Goal: Task Accomplishment & Management: Use online tool/utility

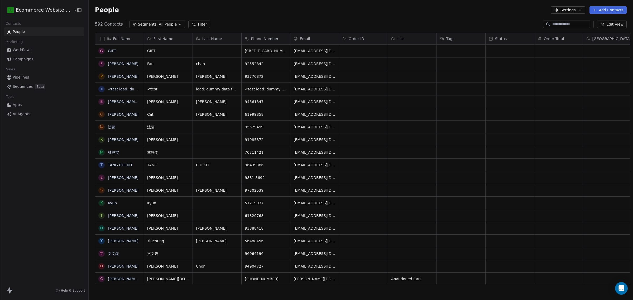
drag, startPoint x: 405, startPoint y: 51, endPoint x: 42, endPoint y: 23, distance: 364.7
click at [23, 106] on link "Apps" at bounding box center [44, 105] width 80 height 9
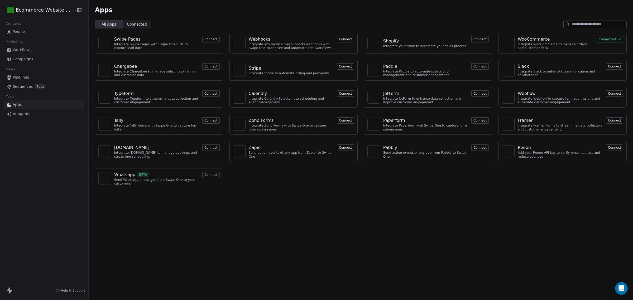
click at [340, 149] on button "Connect" at bounding box center [345, 148] width 17 height 6
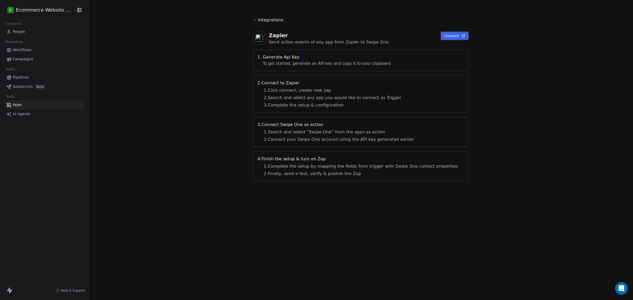
click at [304, 59] on icon at bounding box center [303, 57] width 4 height 4
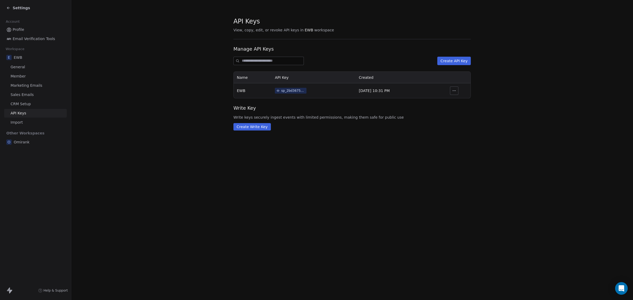
click at [451, 91] on button "button" at bounding box center [454, 91] width 8 height 8
click at [298, 93] on div "sp_2bd3675ba7e84f639f6c0efd84a75b27" at bounding box center [293, 90] width 24 height 5
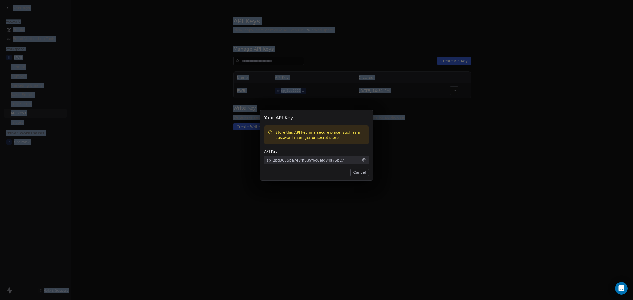
click at [358, 174] on button "Cancel" at bounding box center [359, 172] width 19 height 7
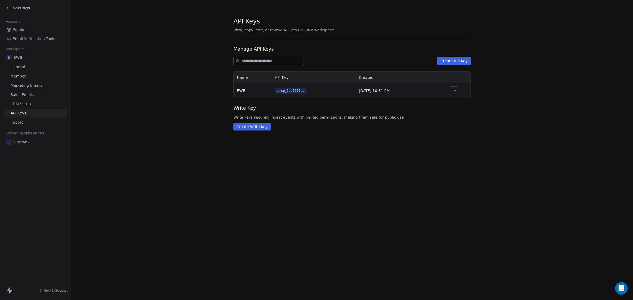
click at [336, 184] on div "API Keys View, copy, edit, or revoke API keys in EWB workspace Manage API Keys …" at bounding box center [352, 150] width 562 height 300
click at [9, 11] on div "Settings" at bounding box center [36, 7] width 60 height 7
click at [7, 8] on icon at bounding box center [7, 7] width 1 height 1
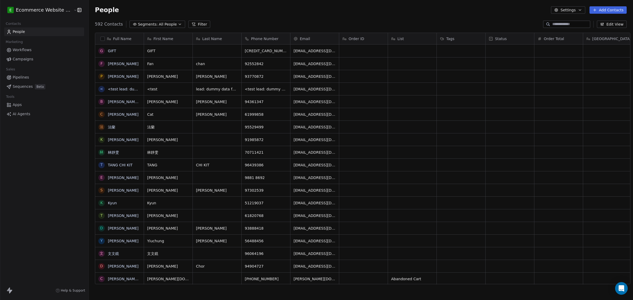
scroll to position [259, 543]
click at [21, 104] on link "Apps" at bounding box center [44, 105] width 80 height 9
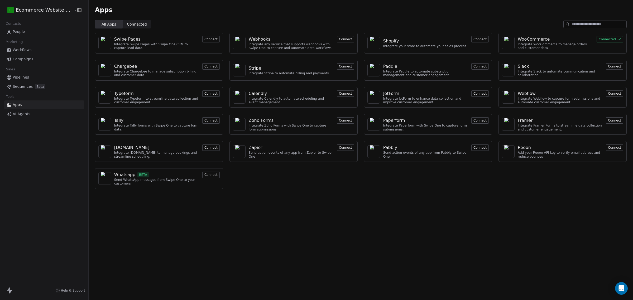
click at [342, 150] on button "Connect" at bounding box center [345, 148] width 17 height 6
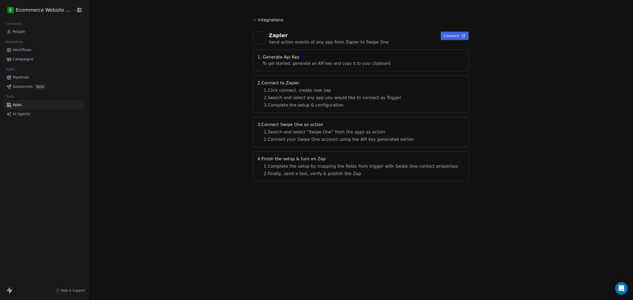
click at [305, 57] on icon at bounding box center [303, 57] width 4 height 4
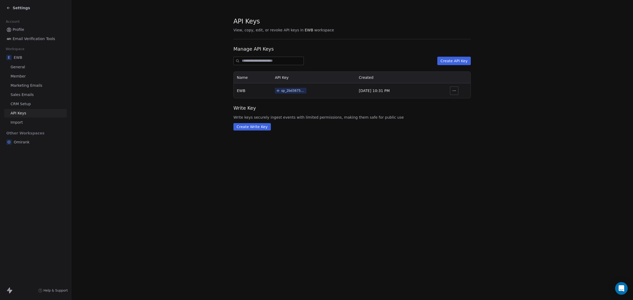
click at [310, 91] on td "sp_2bd3675ba7e84f639f6c0efd84a75b27" at bounding box center [314, 90] width 84 height 15
click at [296, 92] on div "sp_2bd3675ba7e84f639f6c0efd84a75b27" at bounding box center [293, 90] width 24 height 5
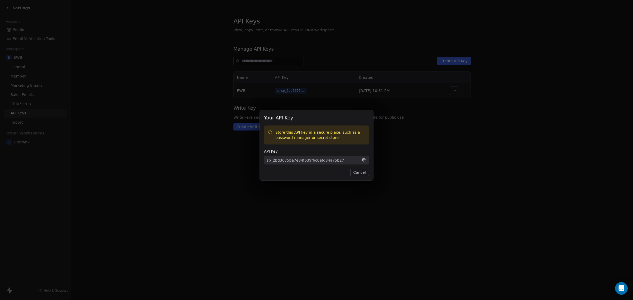
click at [365, 160] on icon at bounding box center [364, 160] width 3 height 3
click at [357, 173] on button "Cancel" at bounding box center [359, 172] width 19 height 7
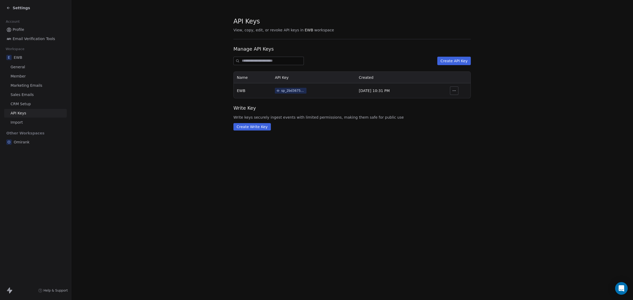
click at [9, 11] on div "Settings" at bounding box center [36, 7] width 60 height 7
click at [6, 9] on div "Settings" at bounding box center [35, 8] width 71 height 16
click at [9, 8] on icon at bounding box center [8, 8] width 4 height 4
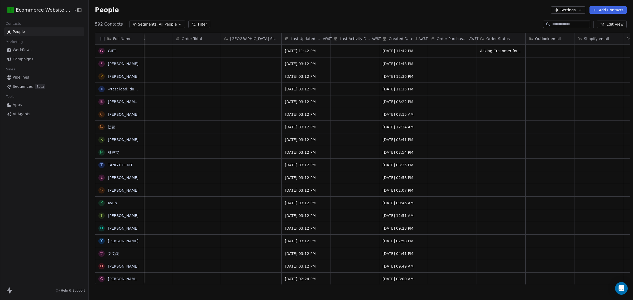
scroll to position [0, 363]
click at [560, 12] on button "Settings" at bounding box center [568, 9] width 34 height 7
click at [560, 12] on html "E Ecommerce Website Builder Contacts People Marketing Workflows Campaigns Sales…" at bounding box center [316, 150] width 633 height 300
click at [520, 15] on html "E Ecommerce Website Builder Contacts People Marketing Workflows Campaigns Sales…" at bounding box center [316, 150] width 633 height 300
drag, startPoint x: 118, startPoint y: 53, endPoint x: 99, endPoint y: 39, distance: 23.5
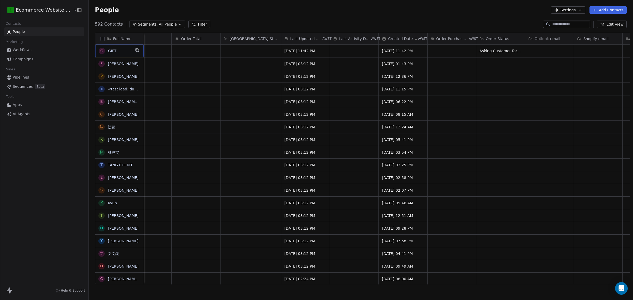
click at [101, 39] on button "button" at bounding box center [103, 39] width 4 height 4
click at [99, 39] on div "Full Name" at bounding box center [119, 38] width 49 height 11
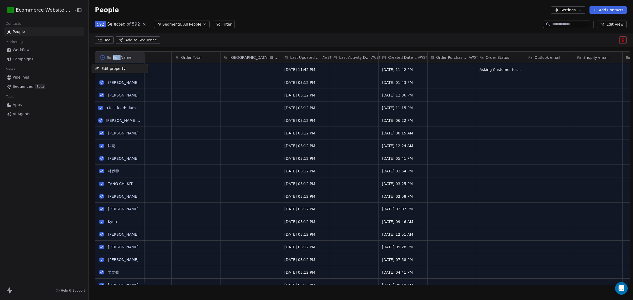
scroll to position [241, 543]
click at [97, 59] on html "E Ecommerce Website Builder Contacts People Marketing Workflows Campaigns Sales…" at bounding box center [316, 150] width 633 height 300
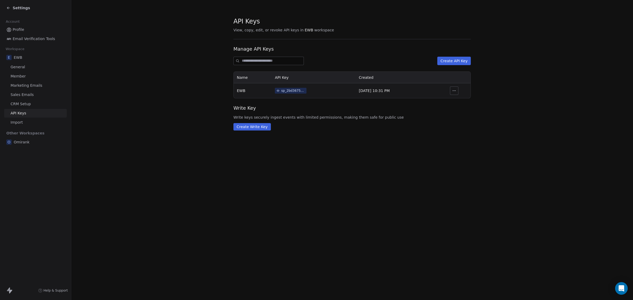
click at [6, 6] on icon at bounding box center [8, 8] width 4 height 4
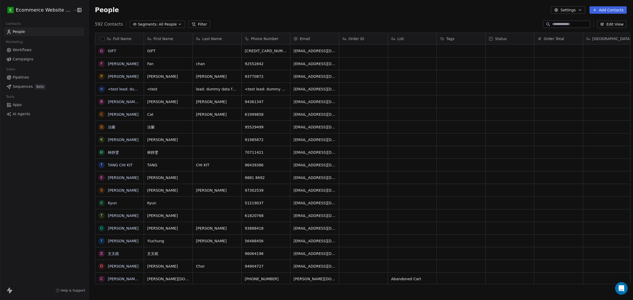
scroll to position [259, 543]
click at [115, 53] on span "GIFT" at bounding box center [119, 50] width 23 height 5
click at [112, 68] on html "E Ecommerce Website Builder Contacts People Marketing Workflows Campaigns Sales…" at bounding box center [316, 150] width 633 height 300
click at [108, 51] on link "GIFT" at bounding box center [112, 51] width 8 height 4
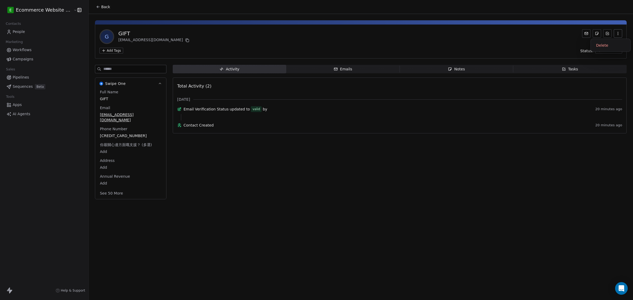
click at [620, 33] on button "button" at bounding box center [618, 33] width 8 height 8
click at [619, 33] on icon "button" at bounding box center [618, 33] width 4 height 4
click at [611, 46] on div "Delete" at bounding box center [610, 45] width 35 height 8
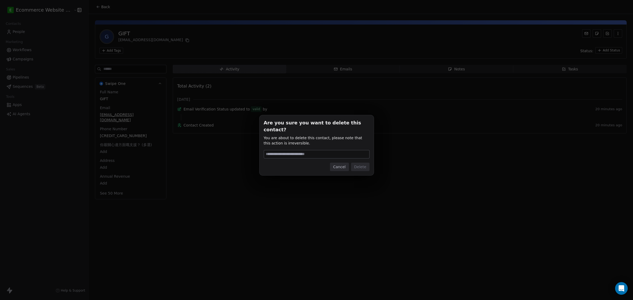
click at [336, 152] on input at bounding box center [316, 154] width 105 height 8
type input "******"
click at [359, 163] on button "Delete" at bounding box center [360, 167] width 18 height 8
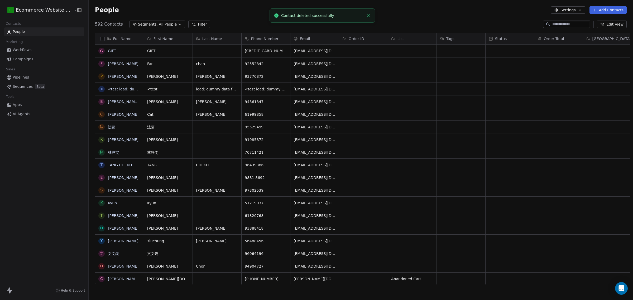
scroll to position [259, 543]
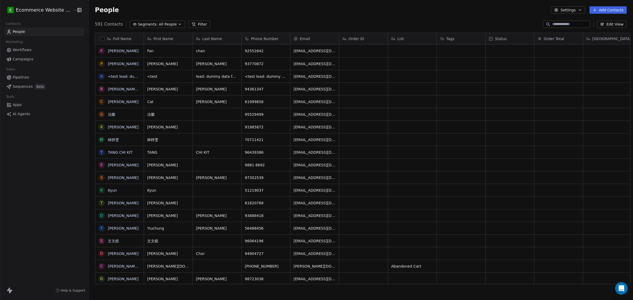
scroll to position [259, 543]
click at [31, 79] on link "Pipelines" at bounding box center [44, 77] width 80 height 9
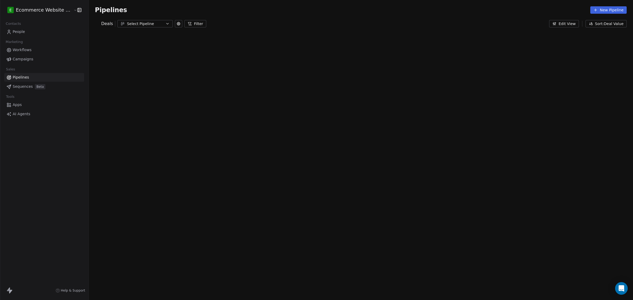
click at [0, 52] on div at bounding box center [0, 150] width 0 height 300
click at [42, 52] on link "Workflows" at bounding box center [44, 50] width 80 height 9
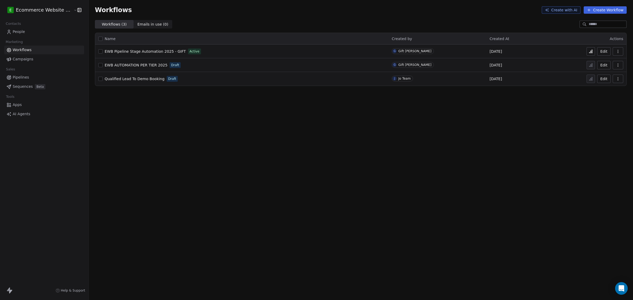
click at [601, 9] on button "Create Workflow" at bounding box center [605, 9] width 43 height 7
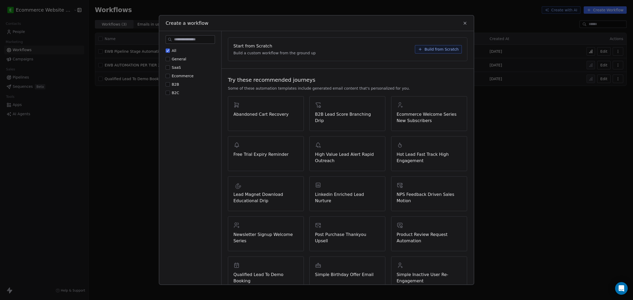
click at [439, 47] on span "Build from Scratch" at bounding box center [441, 49] width 34 height 5
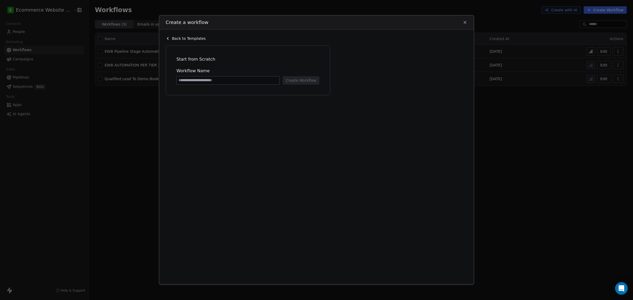
click at [169, 39] on icon at bounding box center [168, 38] width 4 height 4
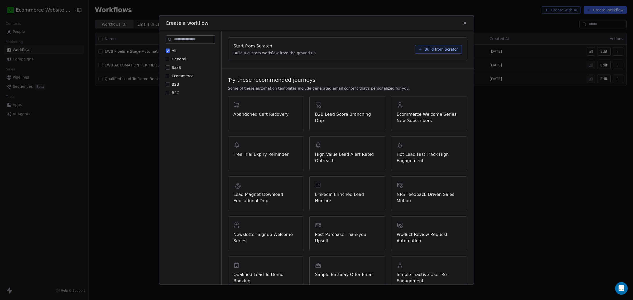
click at [180, 75] on span "Ecommerce" at bounding box center [183, 76] width 22 height 4
click at [170, 75] on button "Ecommerce" at bounding box center [168, 75] width 4 height 5
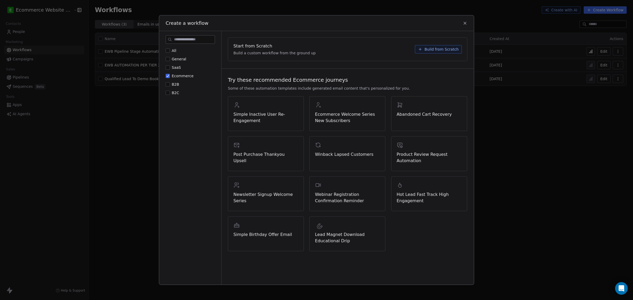
click at [437, 47] on span "Build from Scratch" at bounding box center [441, 49] width 34 height 5
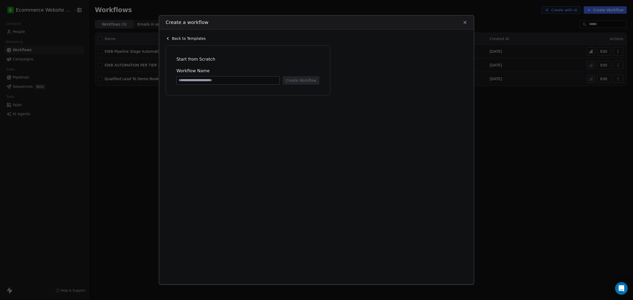
click at [210, 78] on input at bounding box center [228, 81] width 103 height 8
type input "*********"
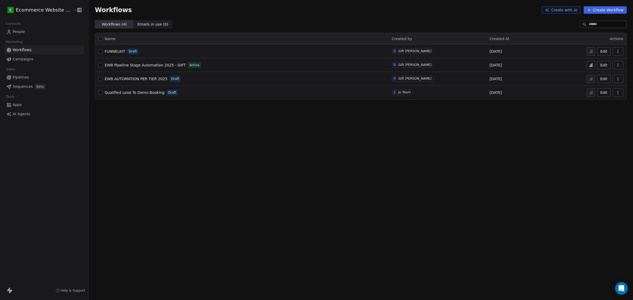
click at [133, 55] on div "FUNNELKIT Draft" at bounding box center [241, 51] width 287 height 7
click at [28, 77] on link "Pipelines" at bounding box center [44, 77] width 80 height 9
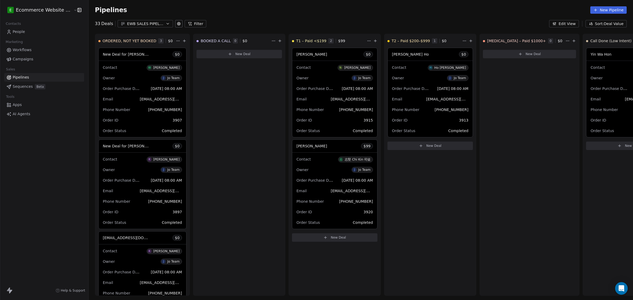
click at [600, 23] on button "Sort: Deal Value" at bounding box center [606, 23] width 41 height 7
click at [162, 22] on html "E Ecommerce Website Builder Contacts People Marketing Workflows Campaigns Sales…" at bounding box center [316, 150] width 633 height 300
click at [166, 22] on icon "button" at bounding box center [168, 24] width 4 height 4
click at [160, 21] on html "E Ecommerce Website Builder Contacts People Marketing Workflows Campaigns Sales…" at bounding box center [316, 150] width 633 height 300
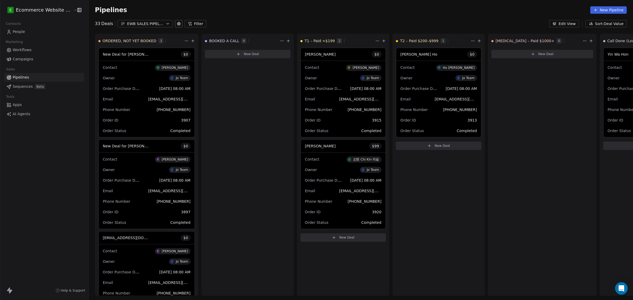
click at [37, 47] on link "Workflows" at bounding box center [44, 50] width 80 height 9
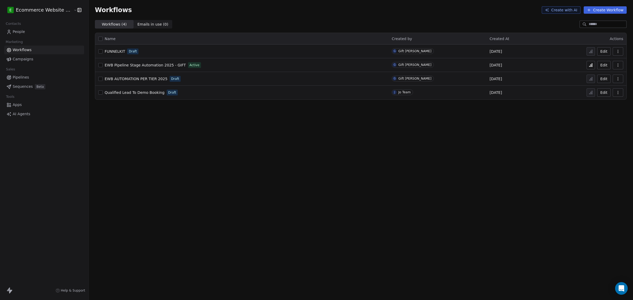
click at [126, 55] on td "FUNNELKIT Draft" at bounding box center [242, 52] width 294 height 14
click at [123, 48] on div "FUNNELKIT Draft" at bounding box center [241, 51] width 287 height 7
click at [119, 51] on span "FUNNELKIT" at bounding box center [115, 51] width 21 height 4
